Goal: Transaction & Acquisition: Purchase product/service

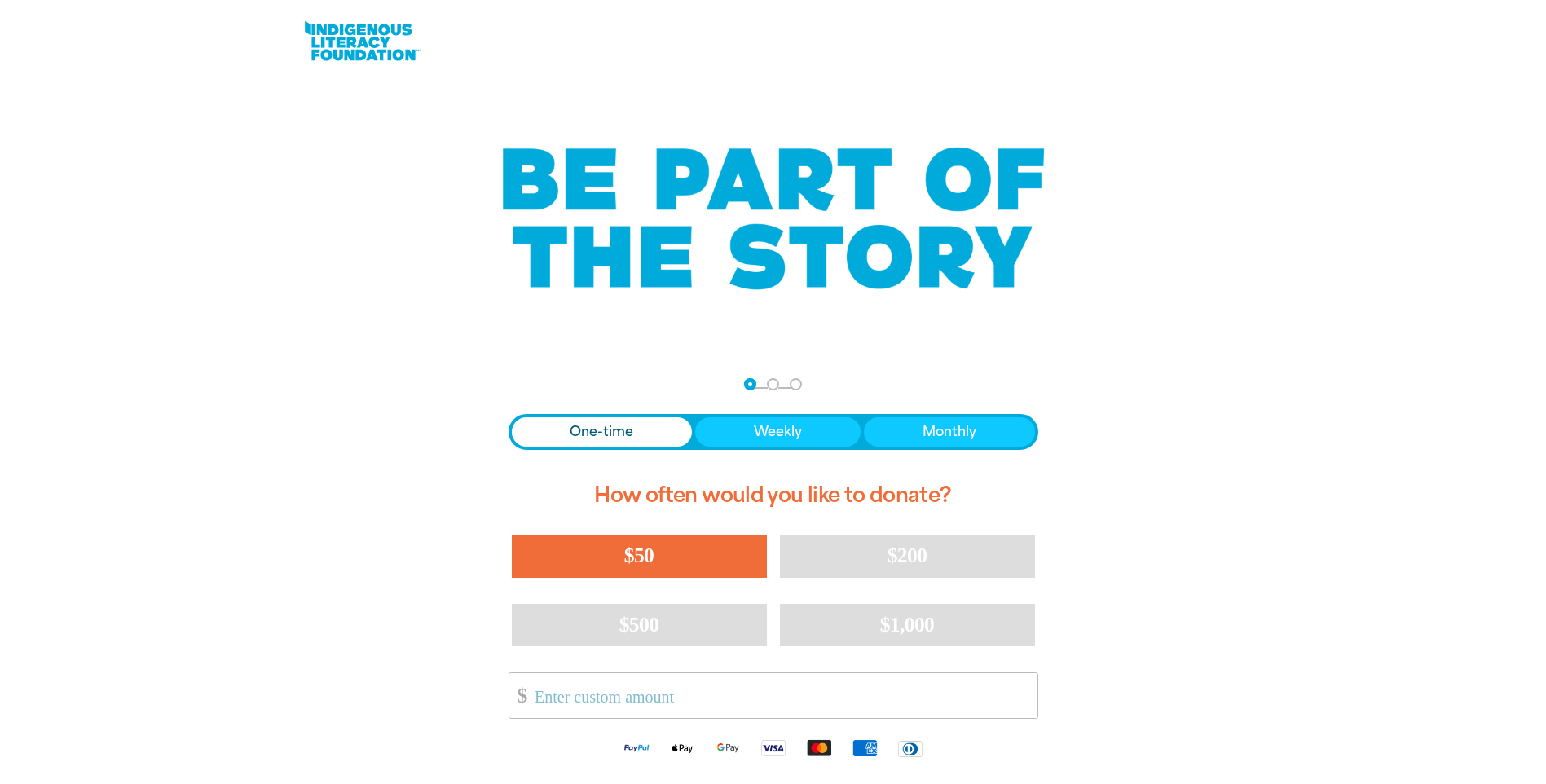
click at [667, 549] on button "$50" at bounding box center [639, 556] width 255 height 43
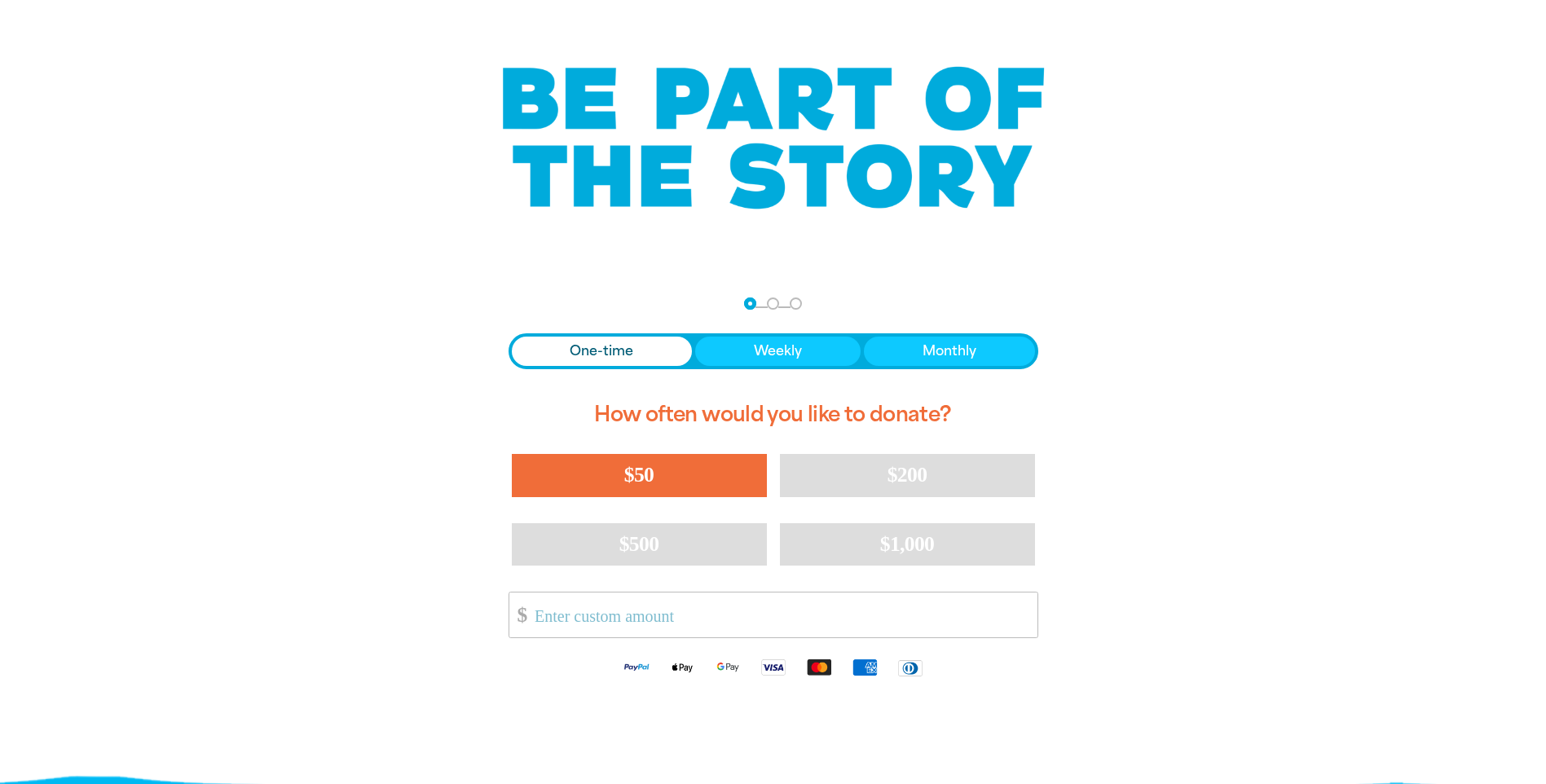
select select "AU"
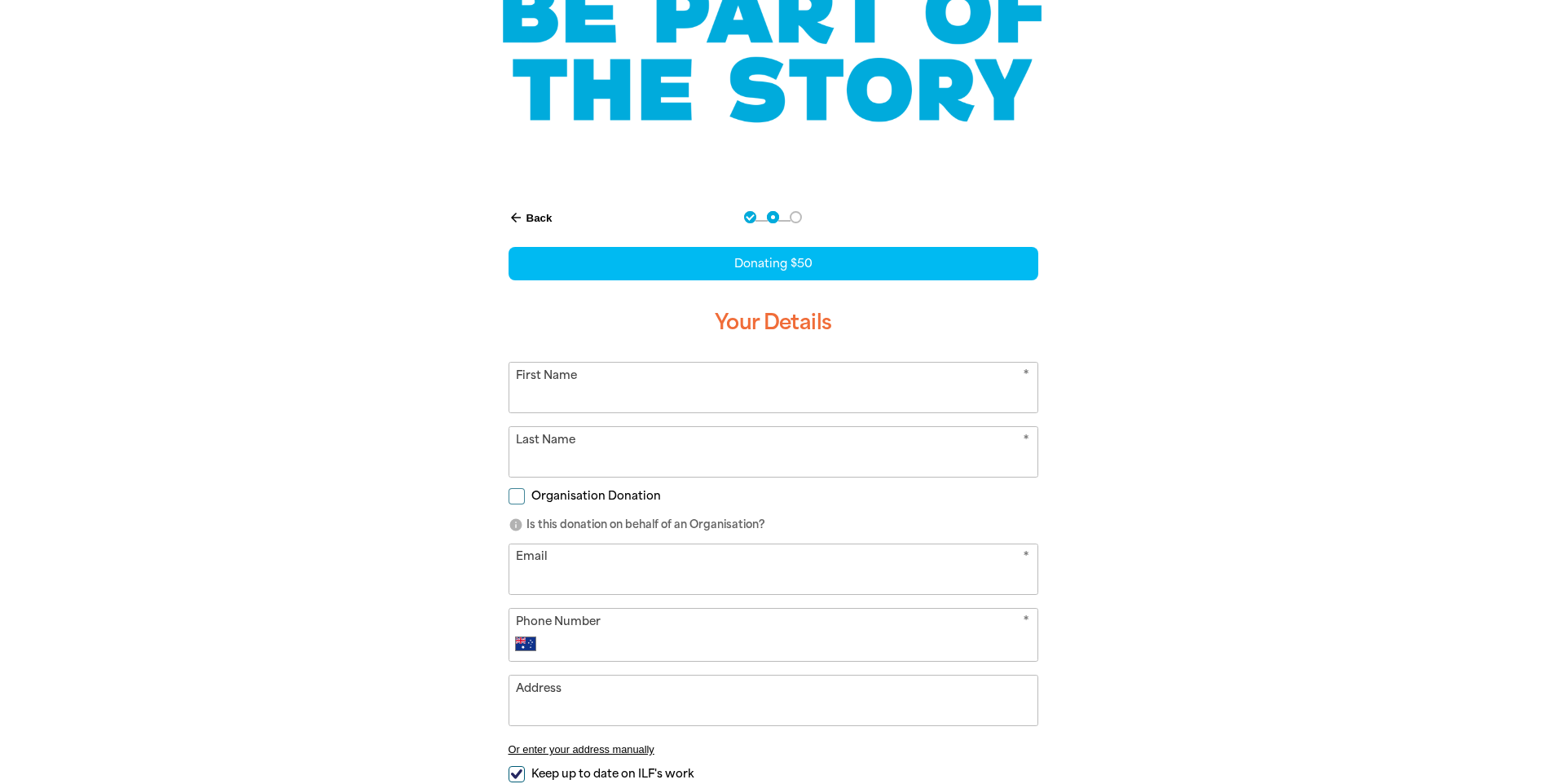
scroll to position [181, 0]
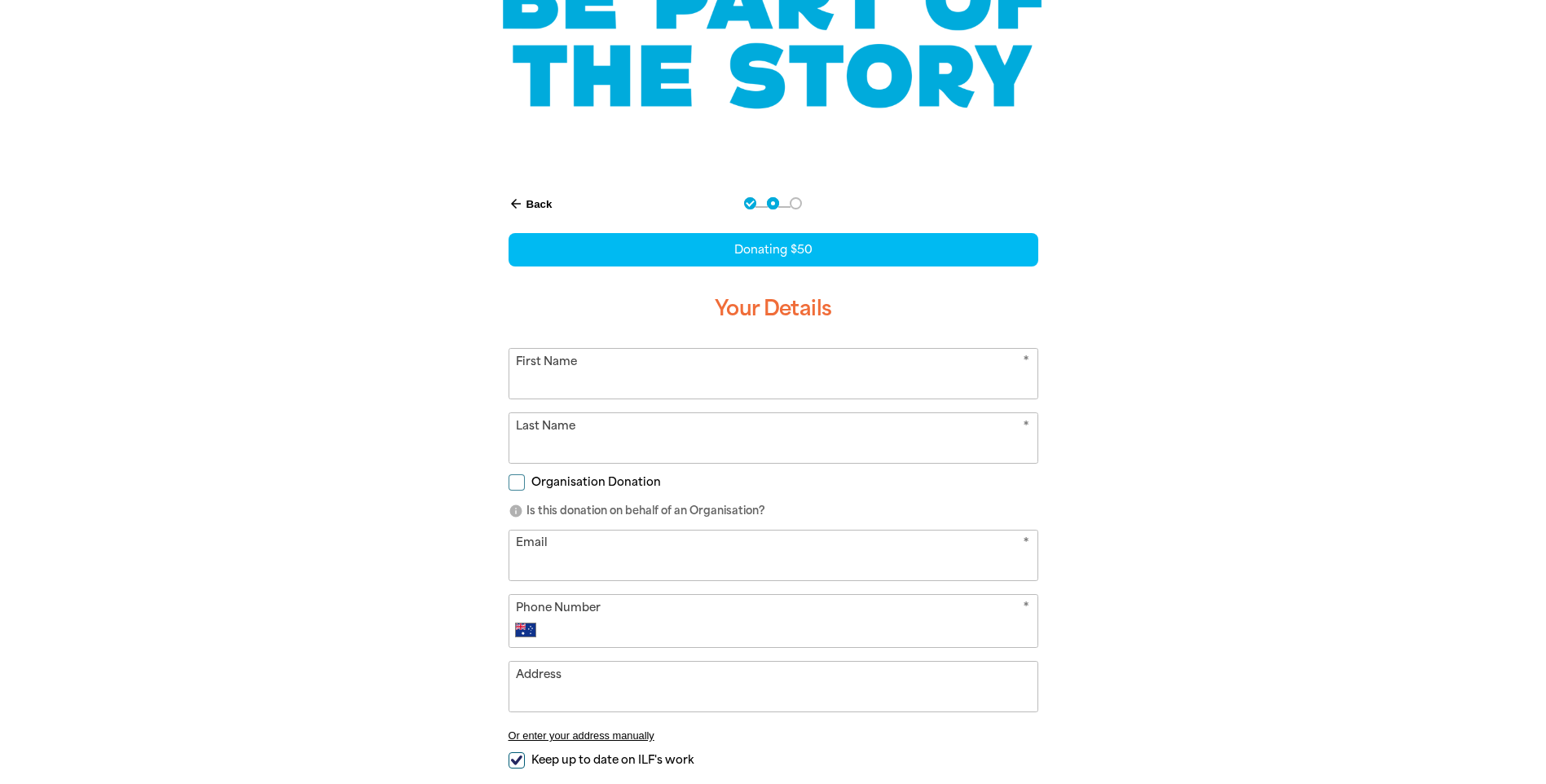
click at [952, 381] on input "First Name" at bounding box center [773, 373] width 528 height 50
type input "[PERSON_NAME]"
type input "[PERSON_NAME][EMAIL_ADDRESS][DOMAIN_NAME]"
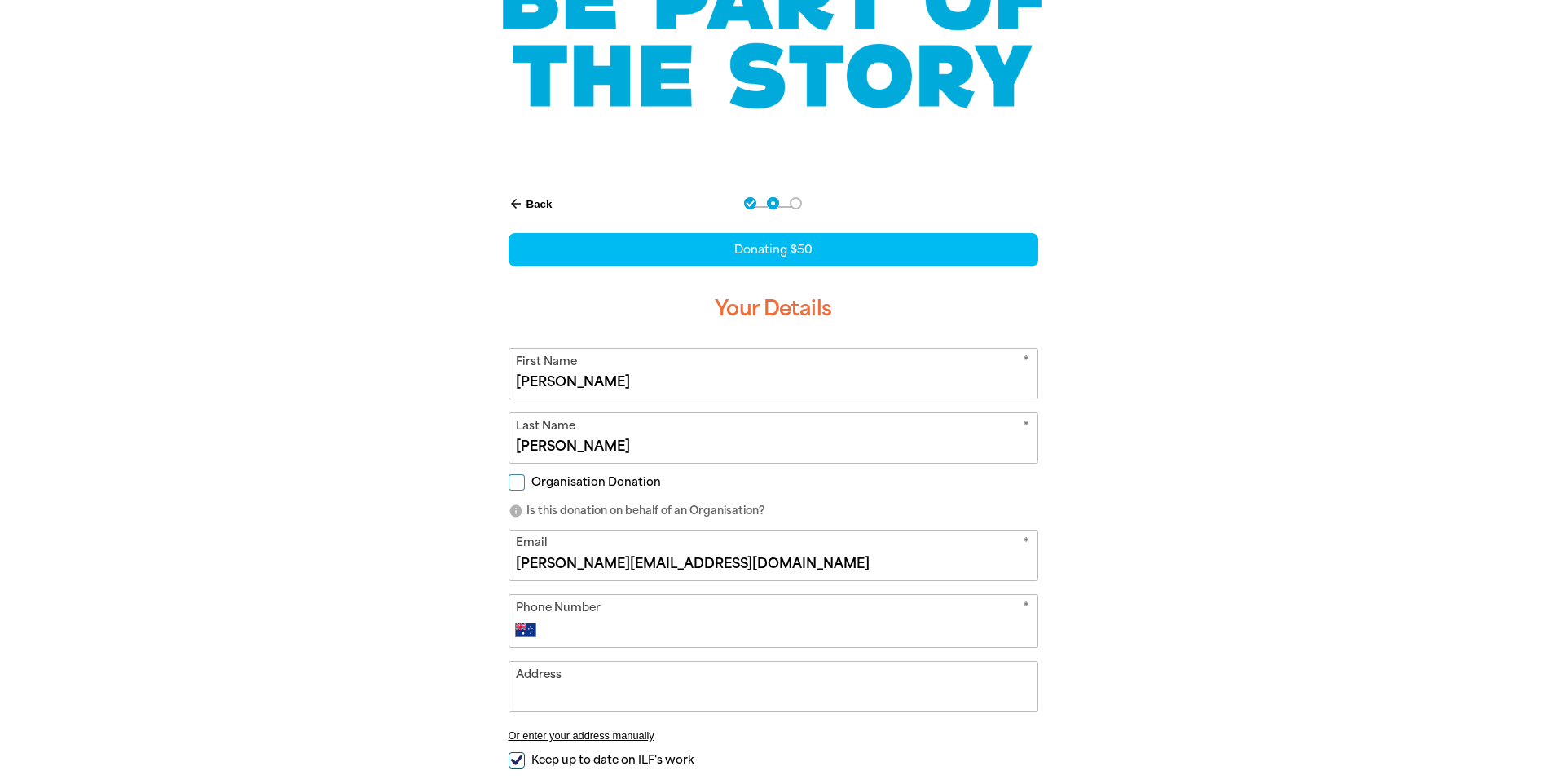
type input "[PHONE_NUMBER]"
click at [691, 685] on input "Address" at bounding box center [773, 687] width 528 height 50
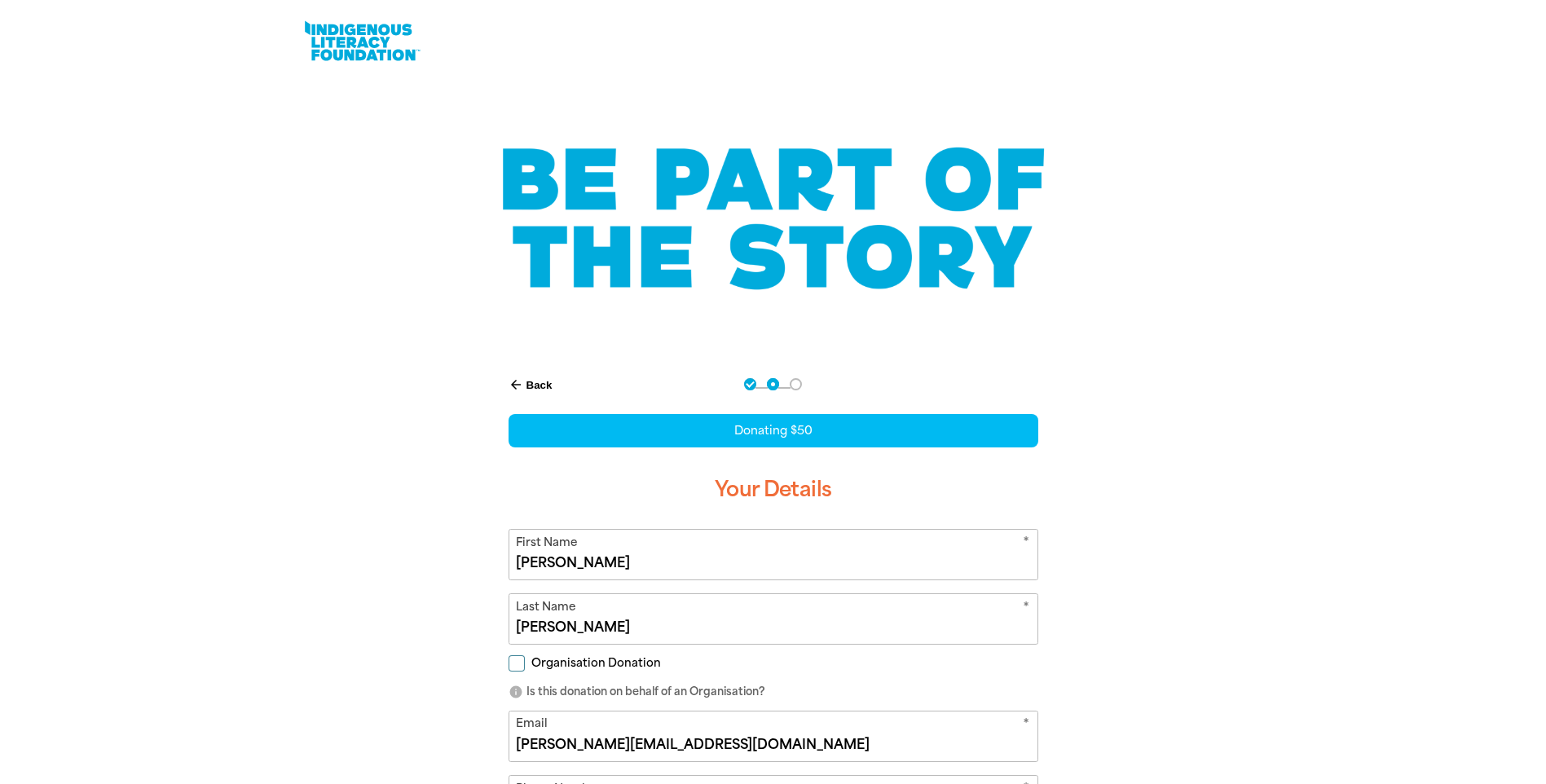
scroll to position [625, 0]
